Goal: Book appointment/travel/reservation

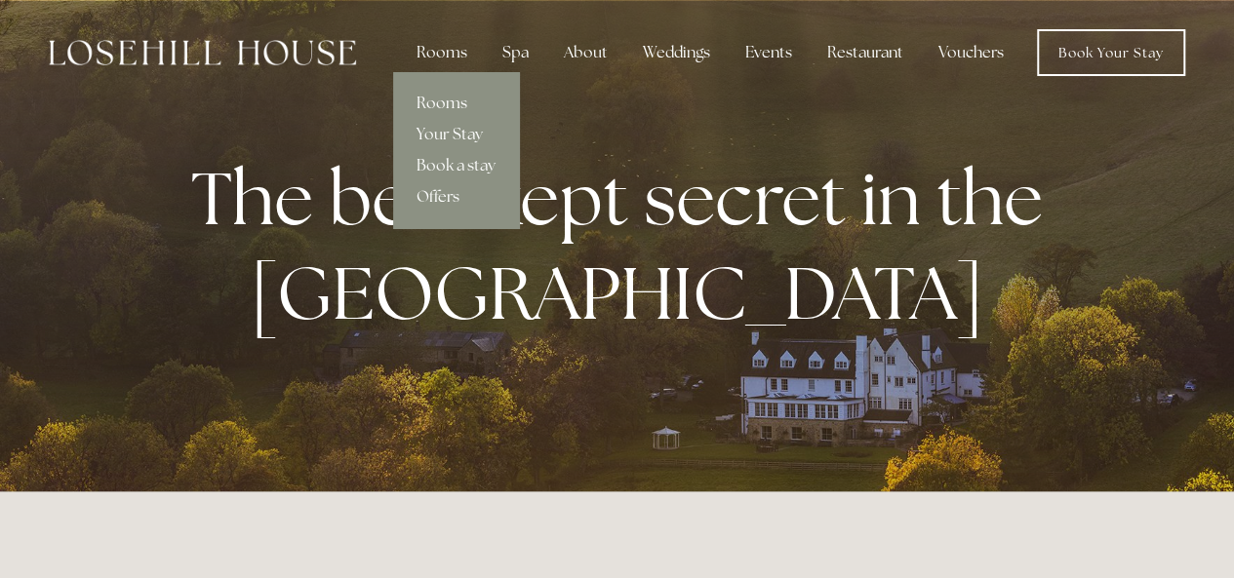
click at [439, 102] on link "Rooms" at bounding box center [456, 103] width 126 height 31
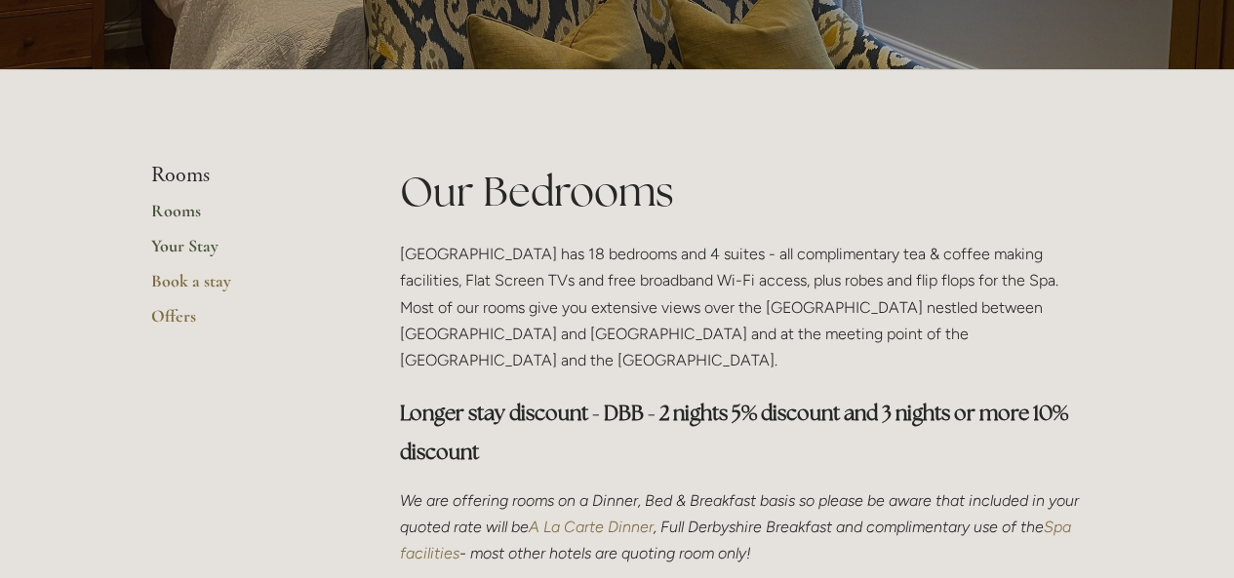
scroll to position [390, 0]
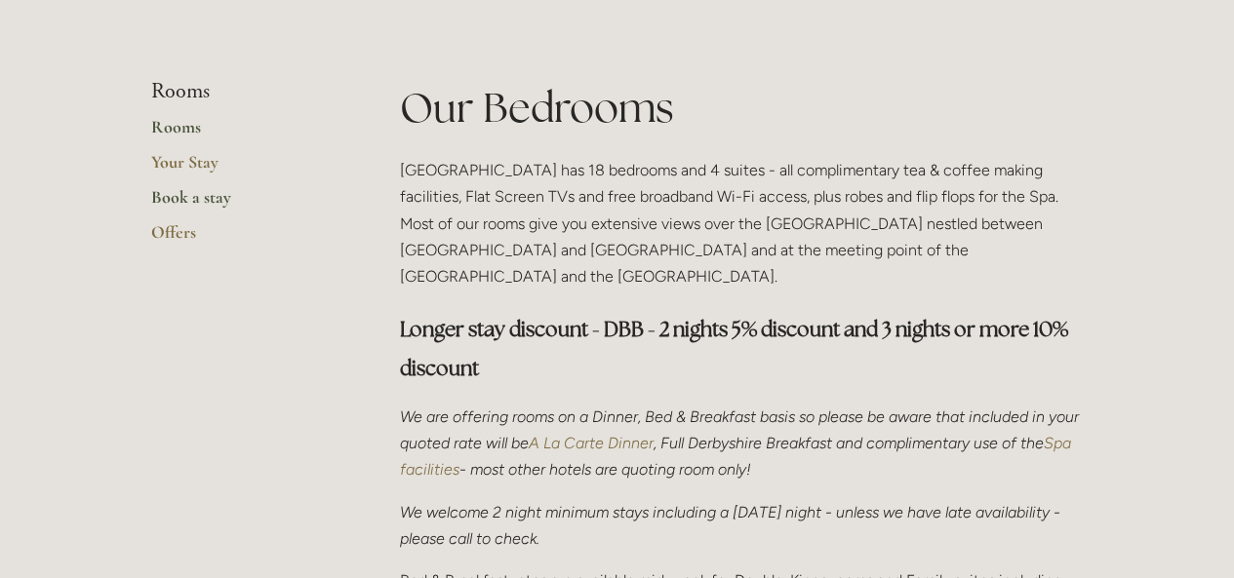
click at [178, 201] on link "Book a stay" at bounding box center [244, 203] width 186 height 35
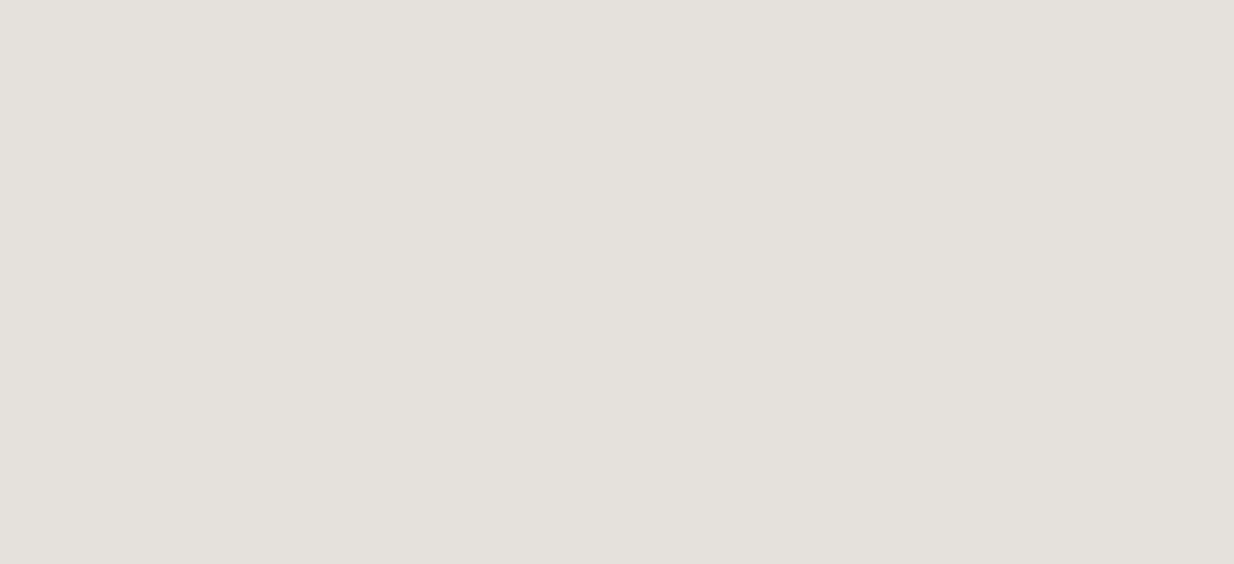
scroll to position [2057, 0]
